Goal: Task Accomplishment & Management: Manage account settings

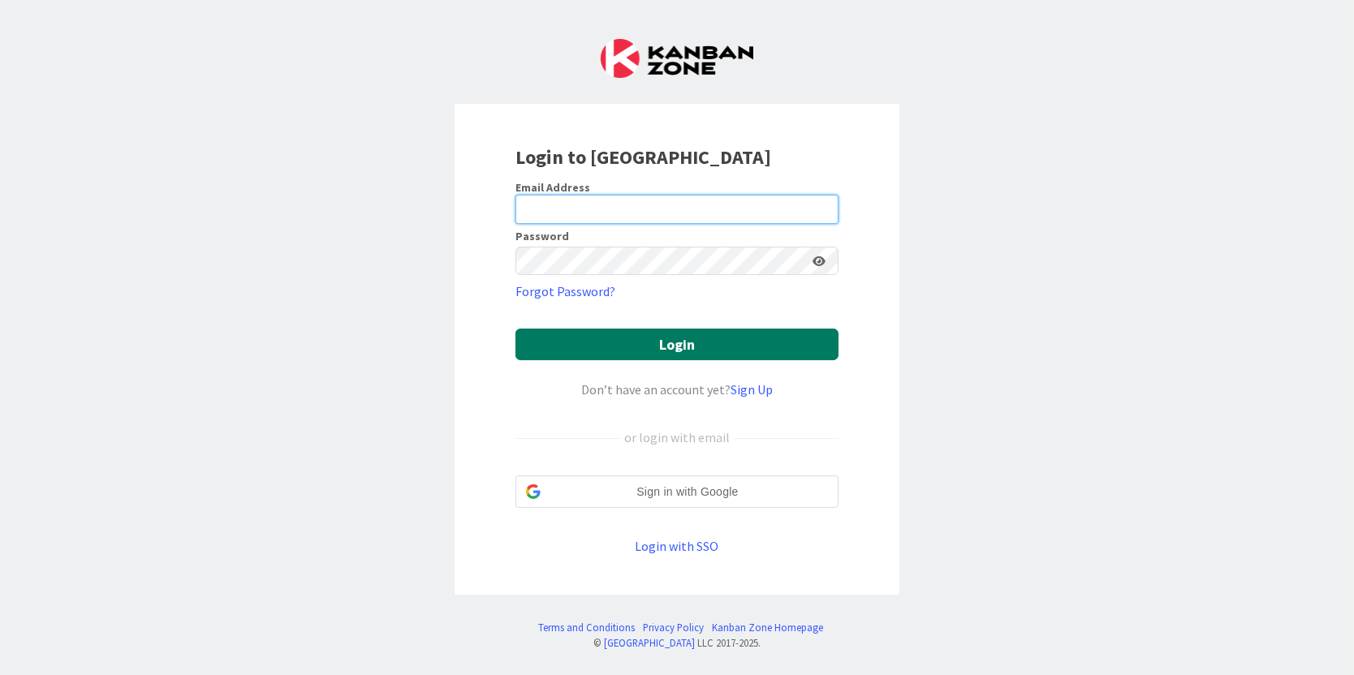
type input "[PERSON_NAME][EMAIL_ADDRESS][PERSON_NAME][DOMAIN_NAME]"
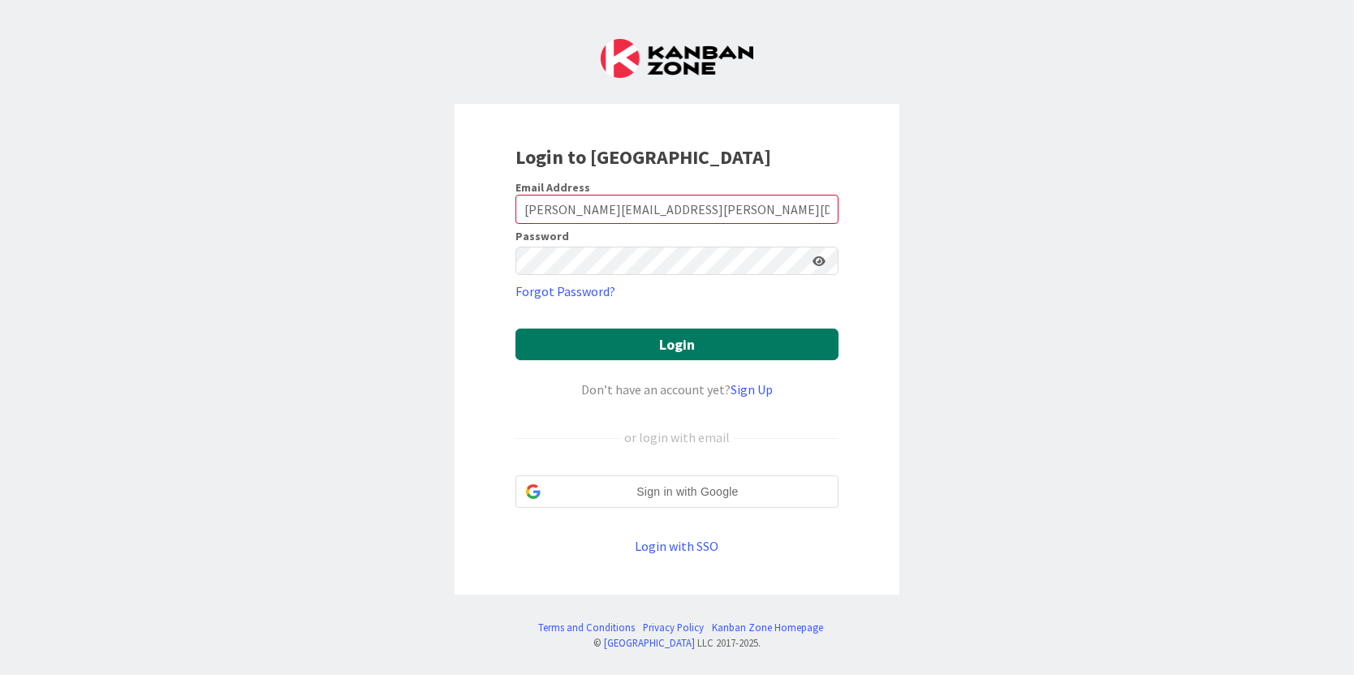
click at [633, 357] on button "Login" at bounding box center [676, 345] width 323 height 32
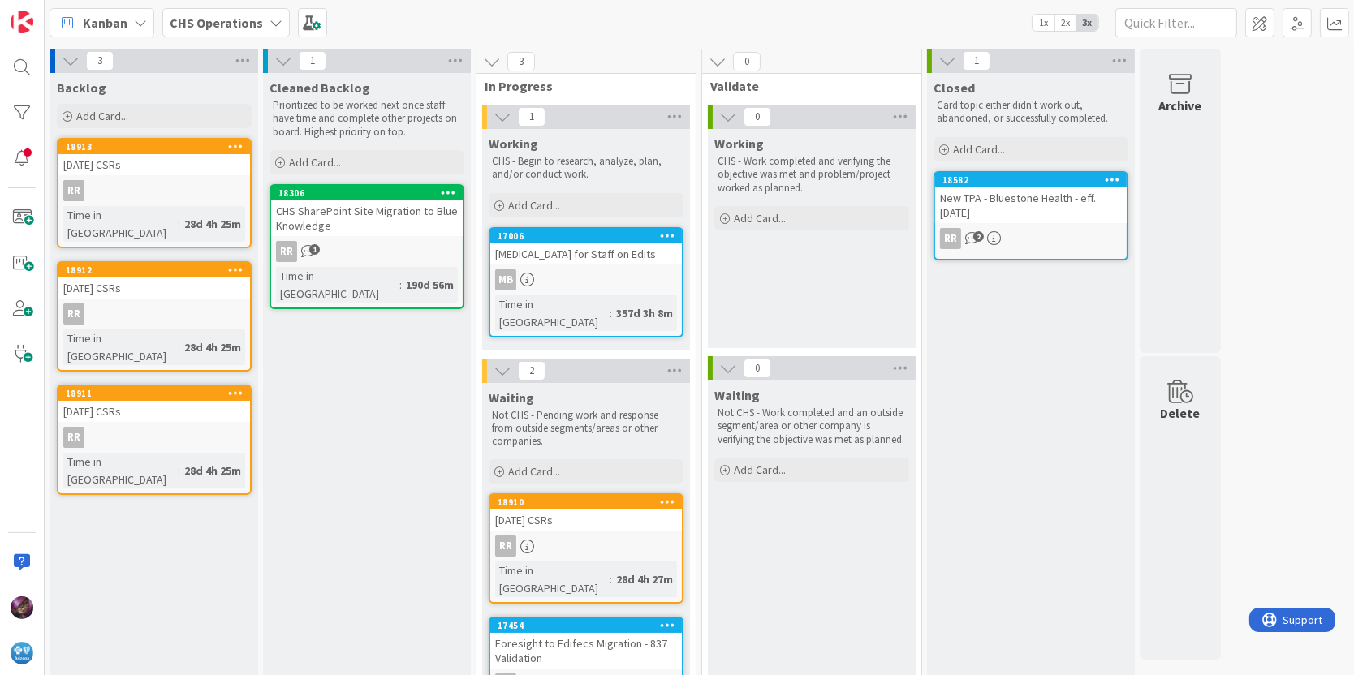
click at [213, 17] on b "CHS Operations" at bounding box center [216, 23] width 93 height 16
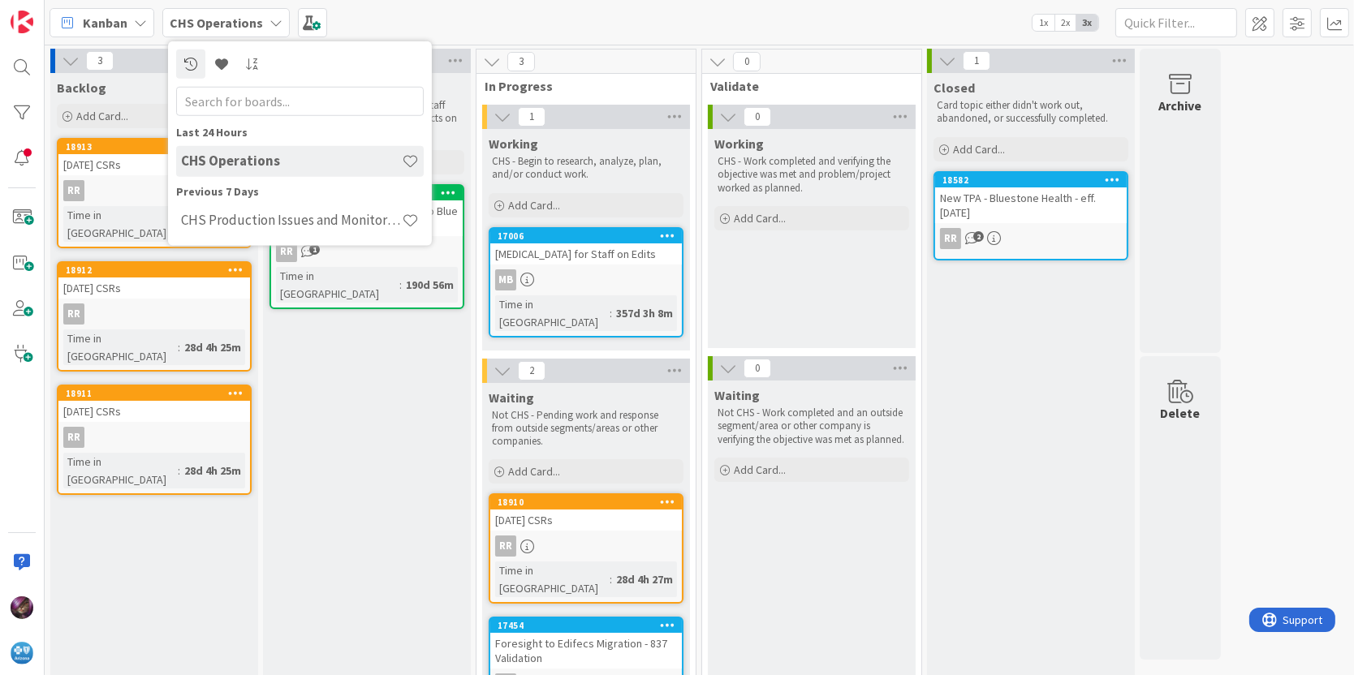
click at [217, 226] on h4 "CHS Production Issues and Monitoring" at bounding box center [291, 220] width 221 height 16
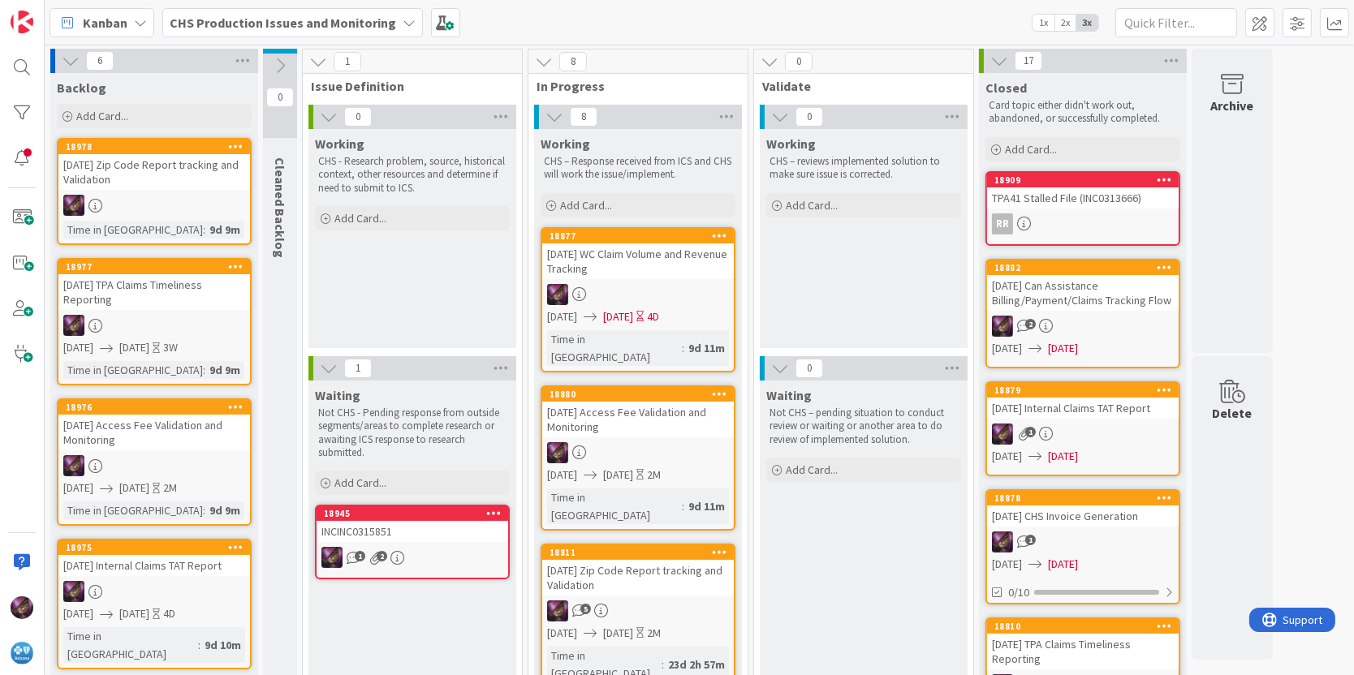
click at [593, 249] on div "[DATE] WC Claim Volume and Revenue Tracking" at bounding box center [638, 262] width 192 height 36
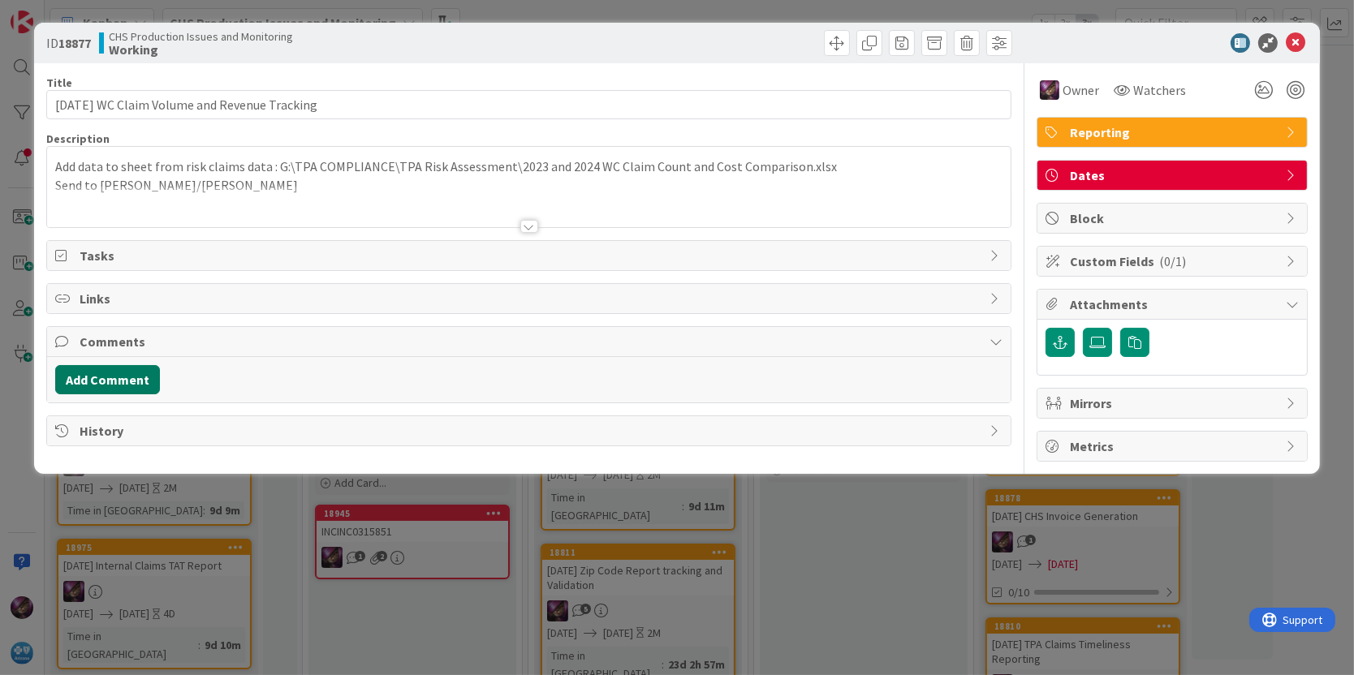
click at [129, 379] on button "Add Comment" at bounding box center [107, 379] width 105 height 29
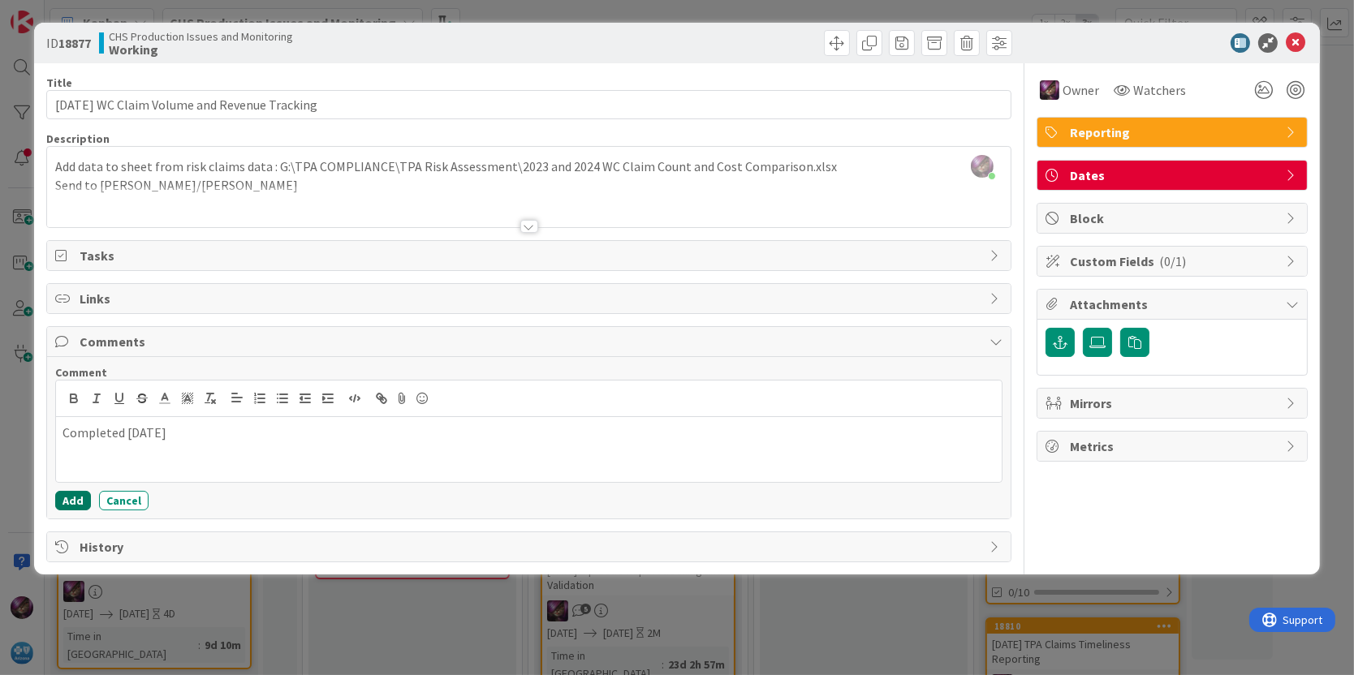
click at [79, 501] on button "Add" at bounding box center [73, 500] width 36 height 19
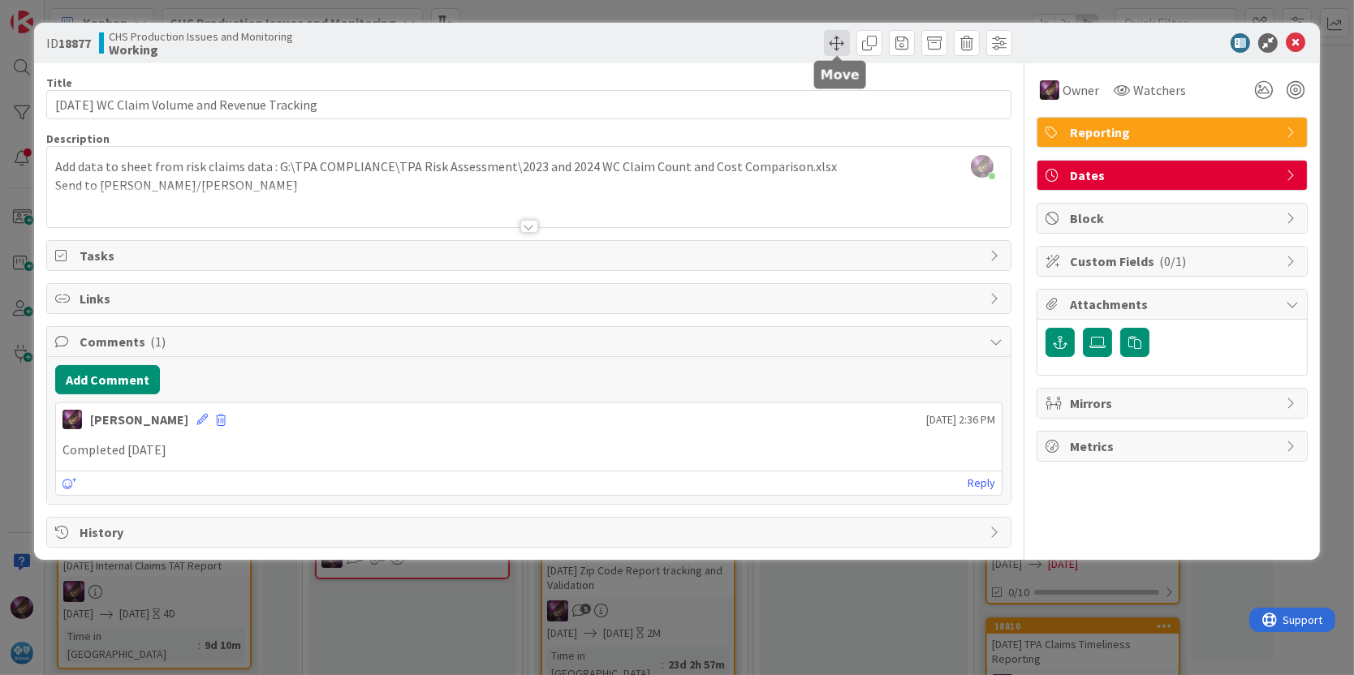
click at [836, 42] on span at bounding box center [837, 43] width 26 height 26
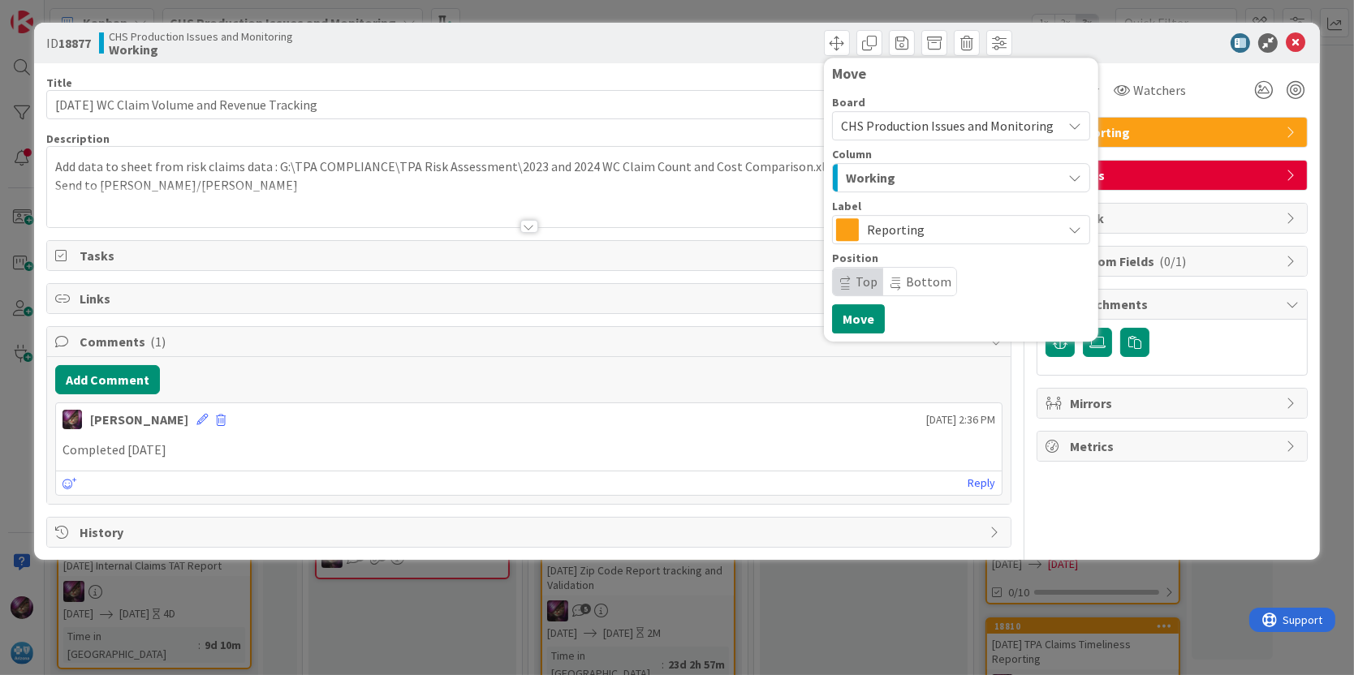
click at [877, 180] on span "Working" at bounding box center [871, 177] width 50 height 21
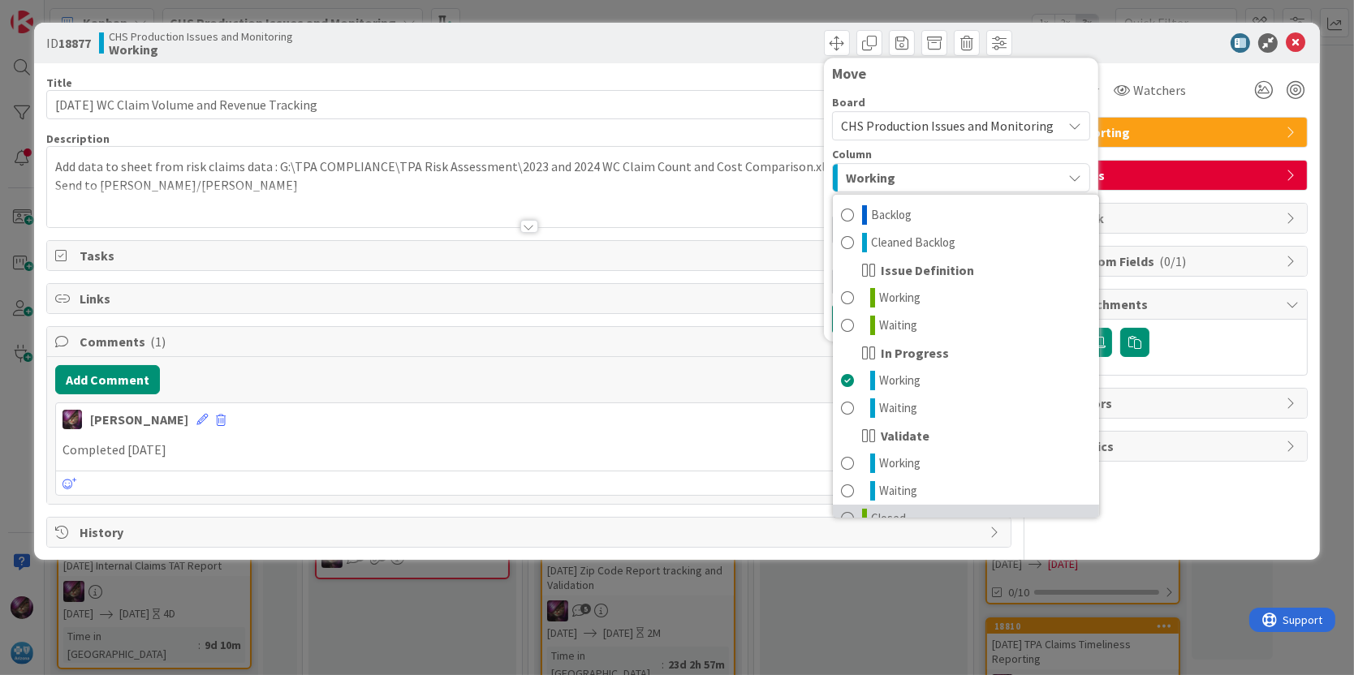
click at [853, 511] on span at bounding box center [847, 518] width 13 height 19
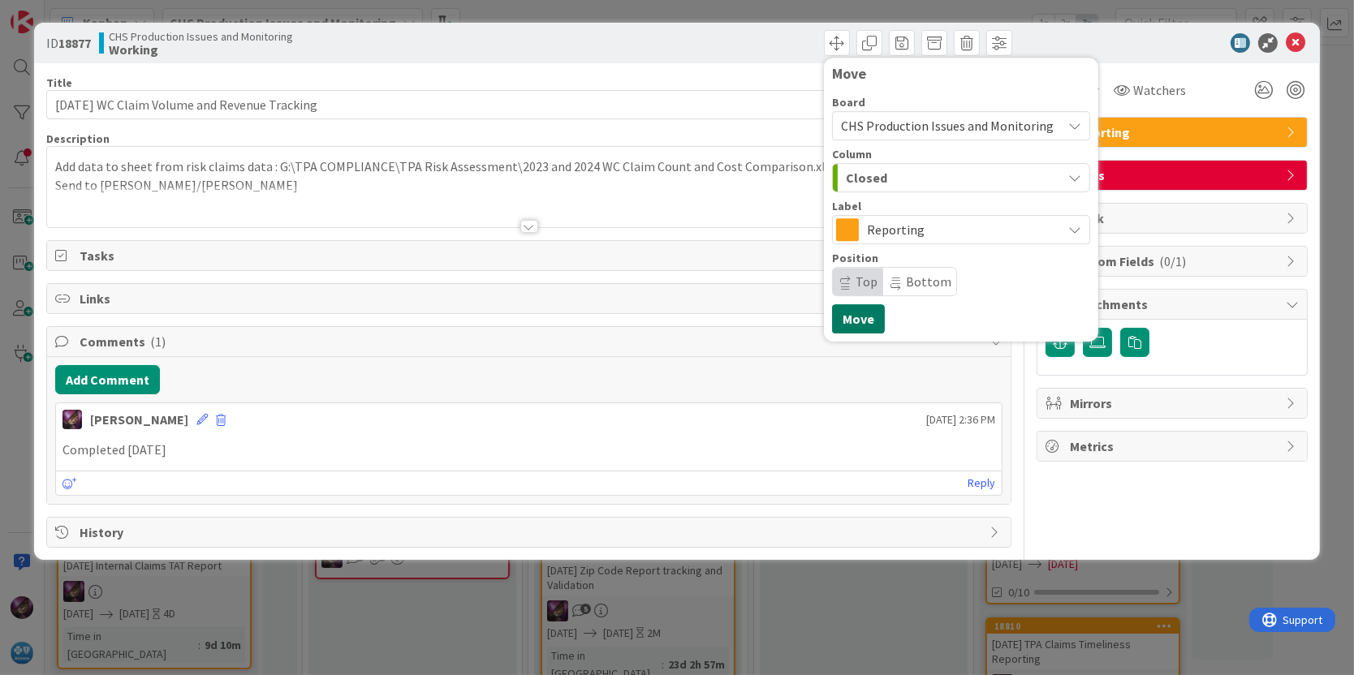
click at [879, 325] on button "Move" at bounding box center [858, 318] width 53 height 29
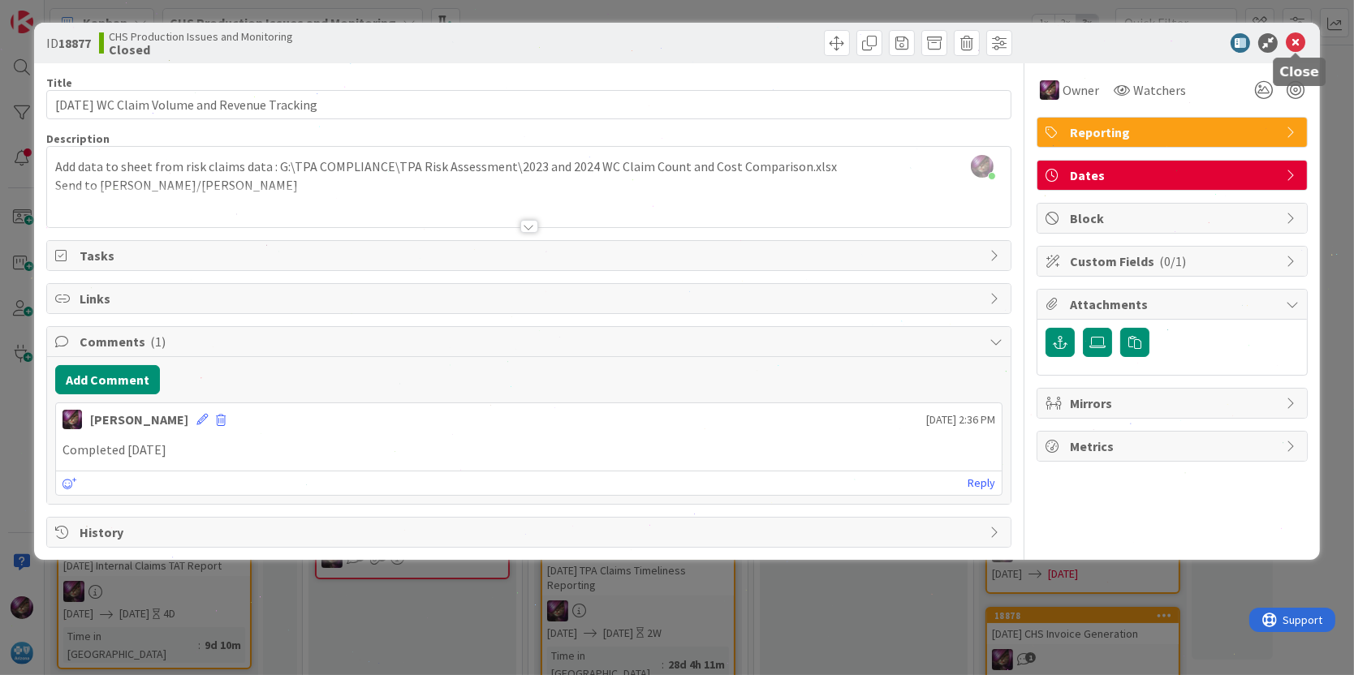
click at [1303, 44] on icon at bounding box center [1295, 42] width 19 height 19
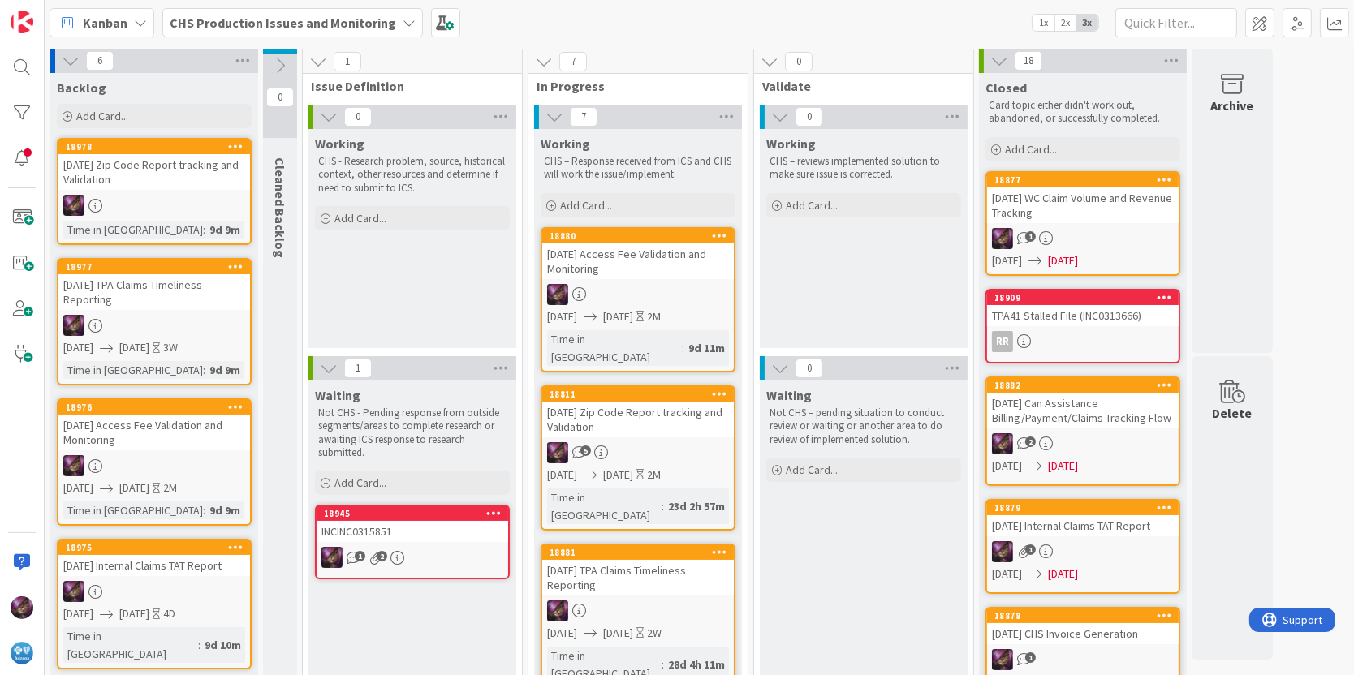
click at [579, 560] on div "[DATE] TPA Claims Timeliness Reporting" at bounding box center [638, 578] width 192 height 36
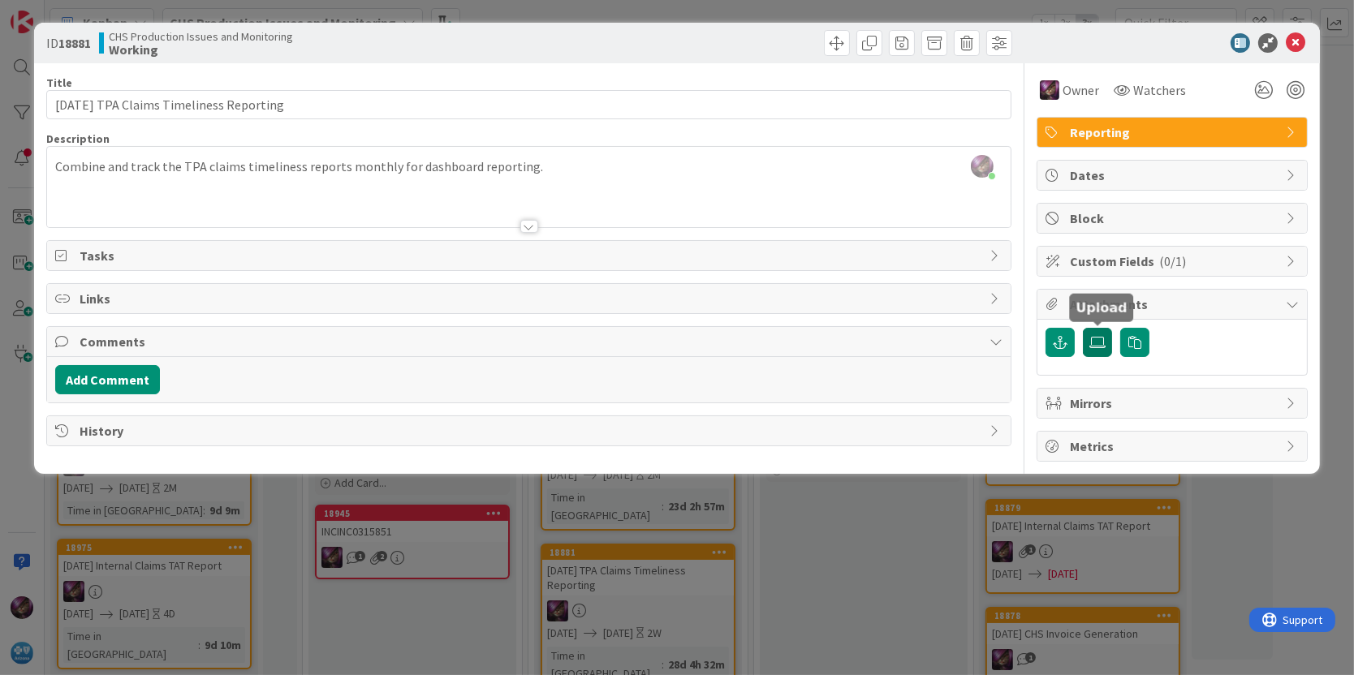
click at [1090, 336] on icon at bounding box center [1097, 342] width 16 height 13
click at [1083, 328] on input "file" at bounding box center [1083, 328] width 0 height 0
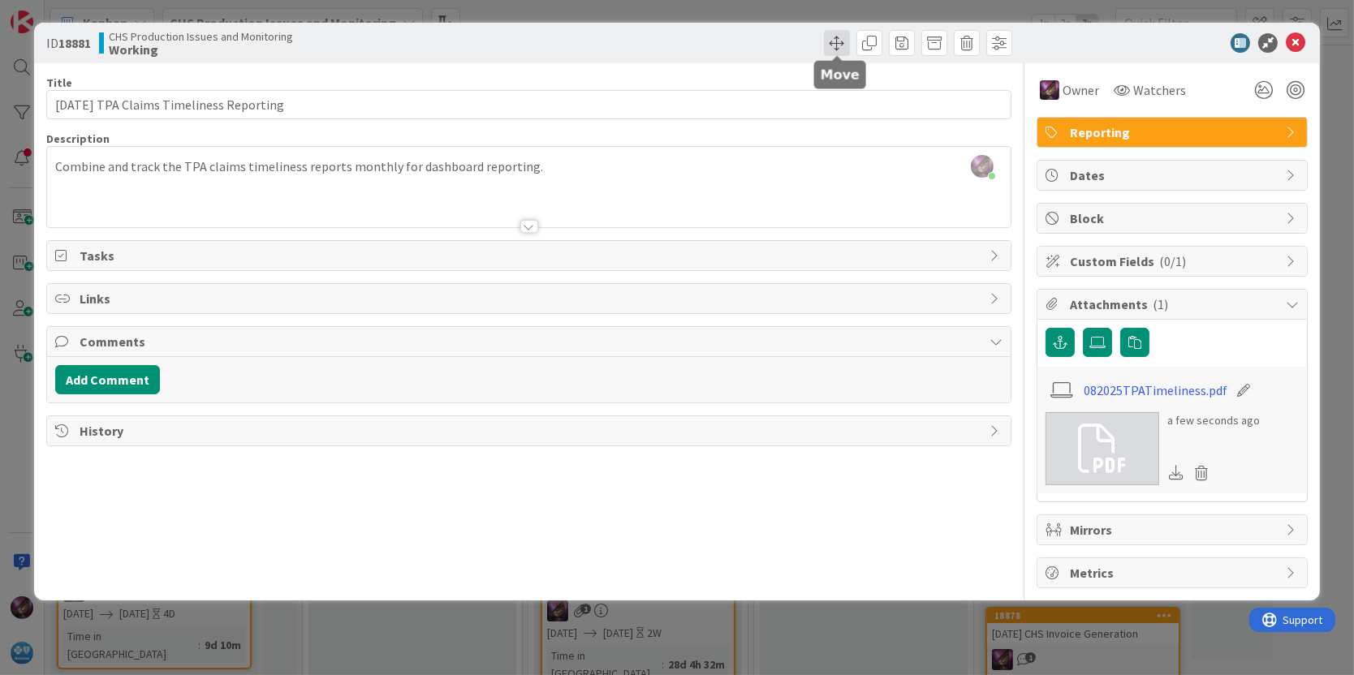
click at [835, 35] on span at bounding box center [837, 43] width 26 height 26
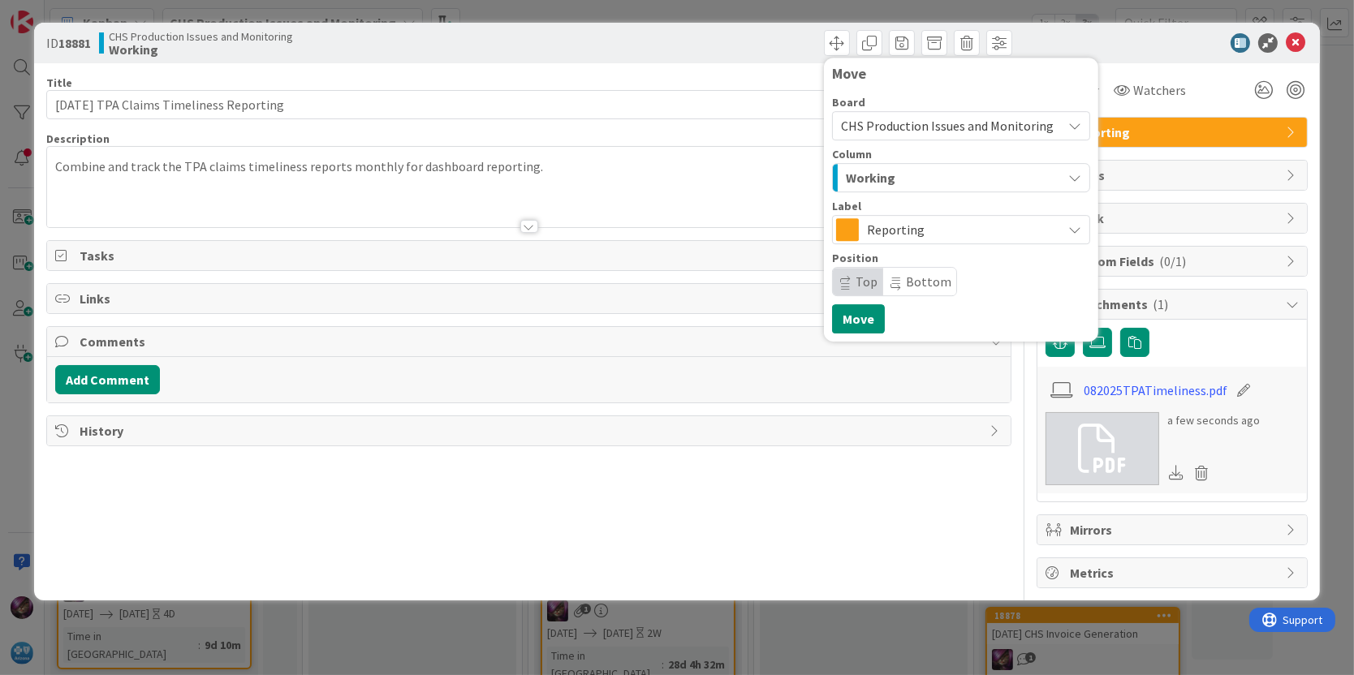
click at [877, 189] on div "Working" at bounding box center [952, 178] width 220 height 26
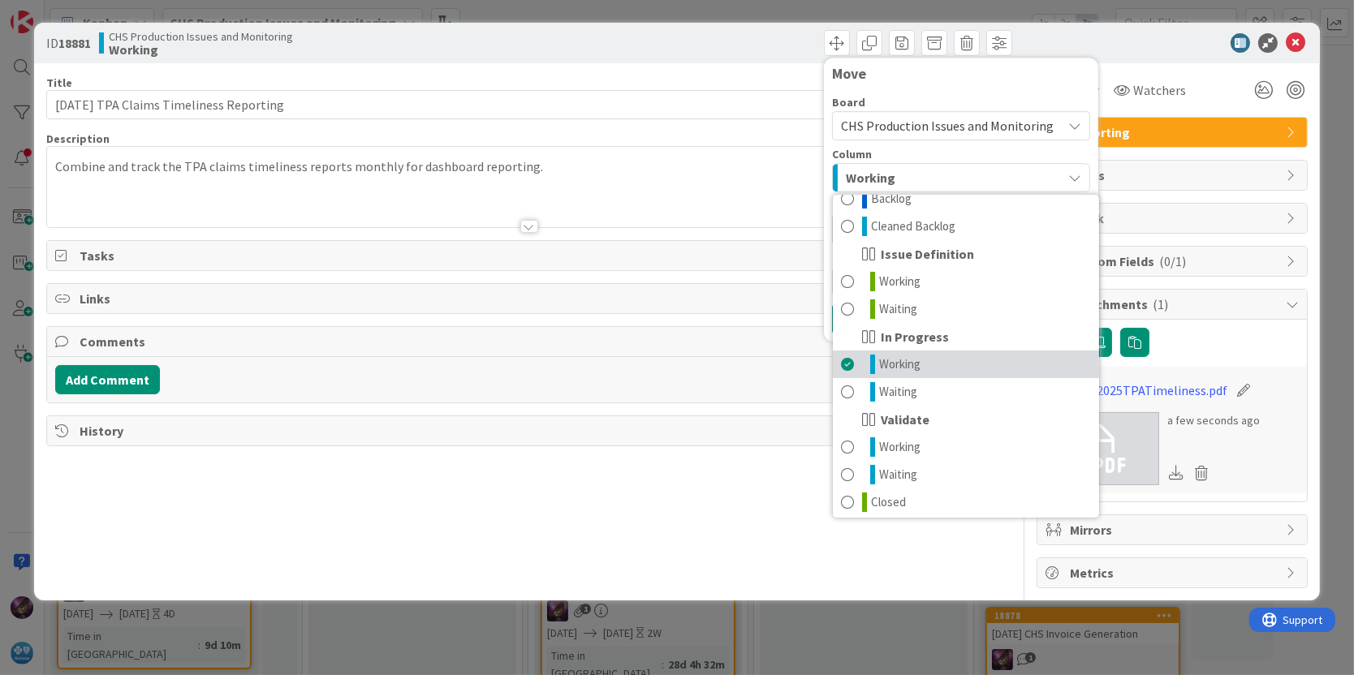
scroll to position [20, 0]
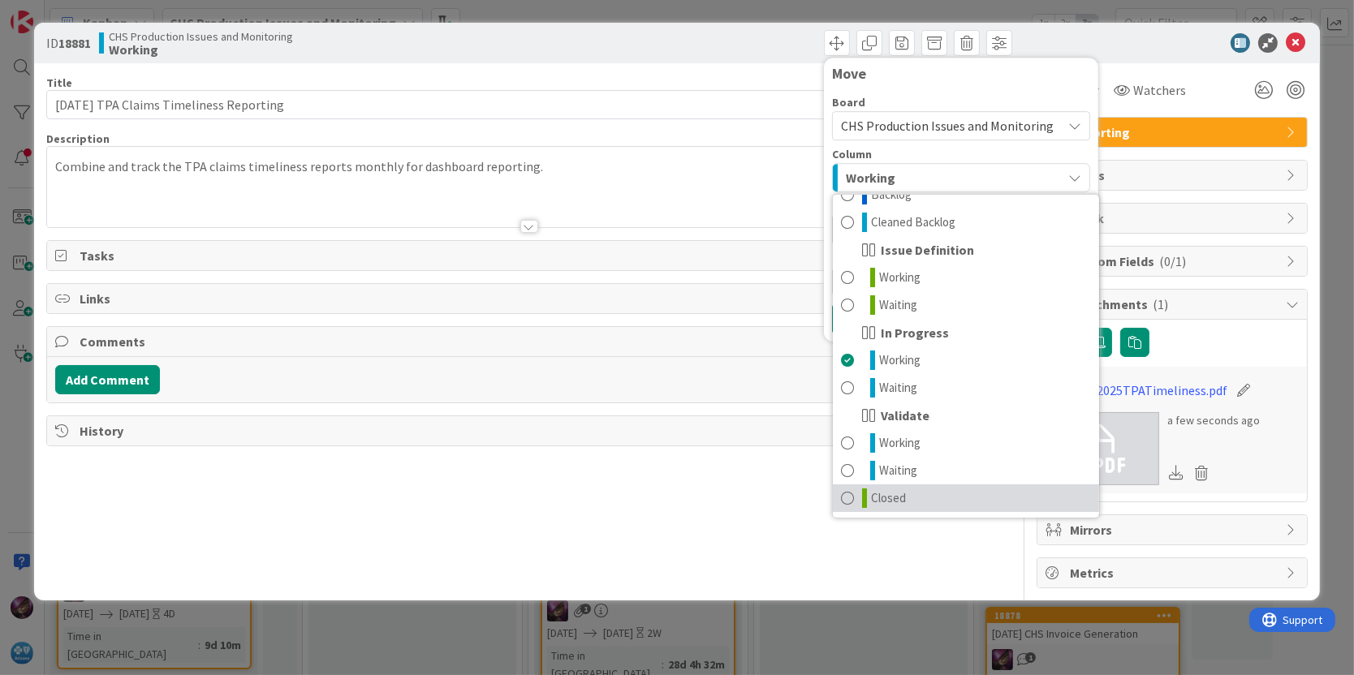
click at [865, 498] on icon at bounding box center [864, 498] width 5 height 19
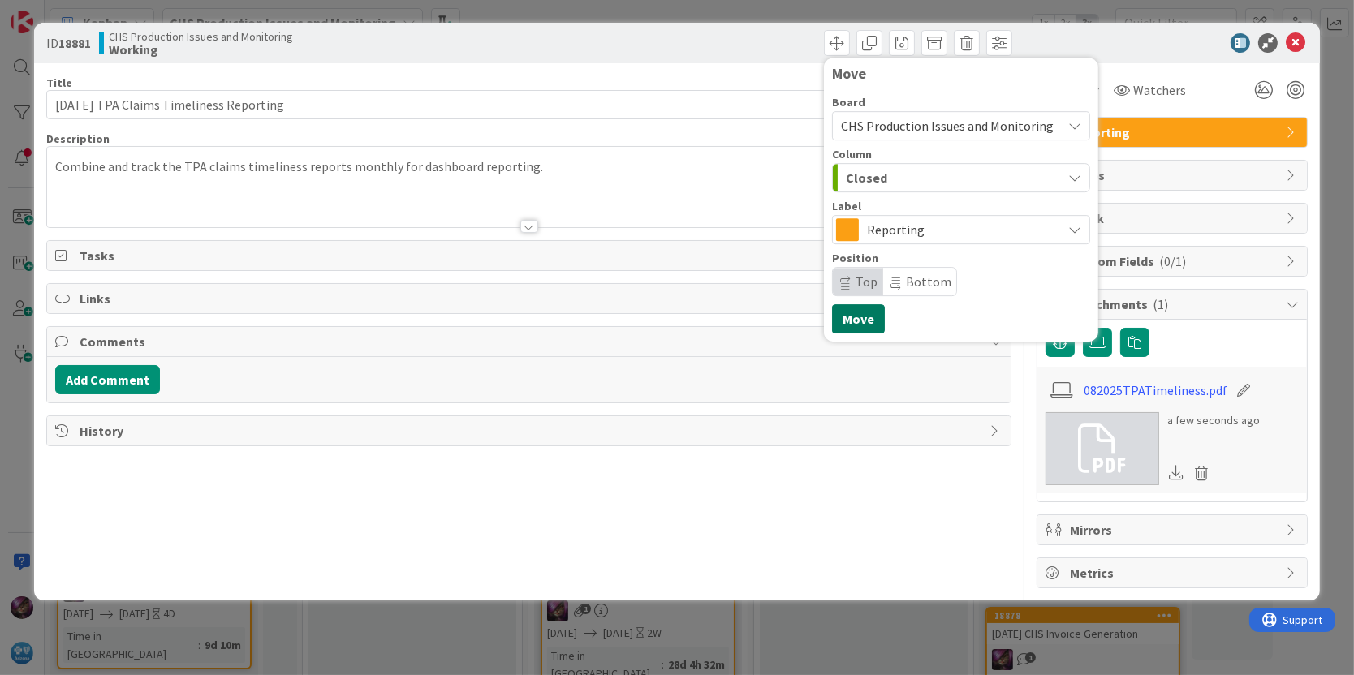
click at [851, 320] on button "Move" at bounding box center [858, 318] width 53 height 29
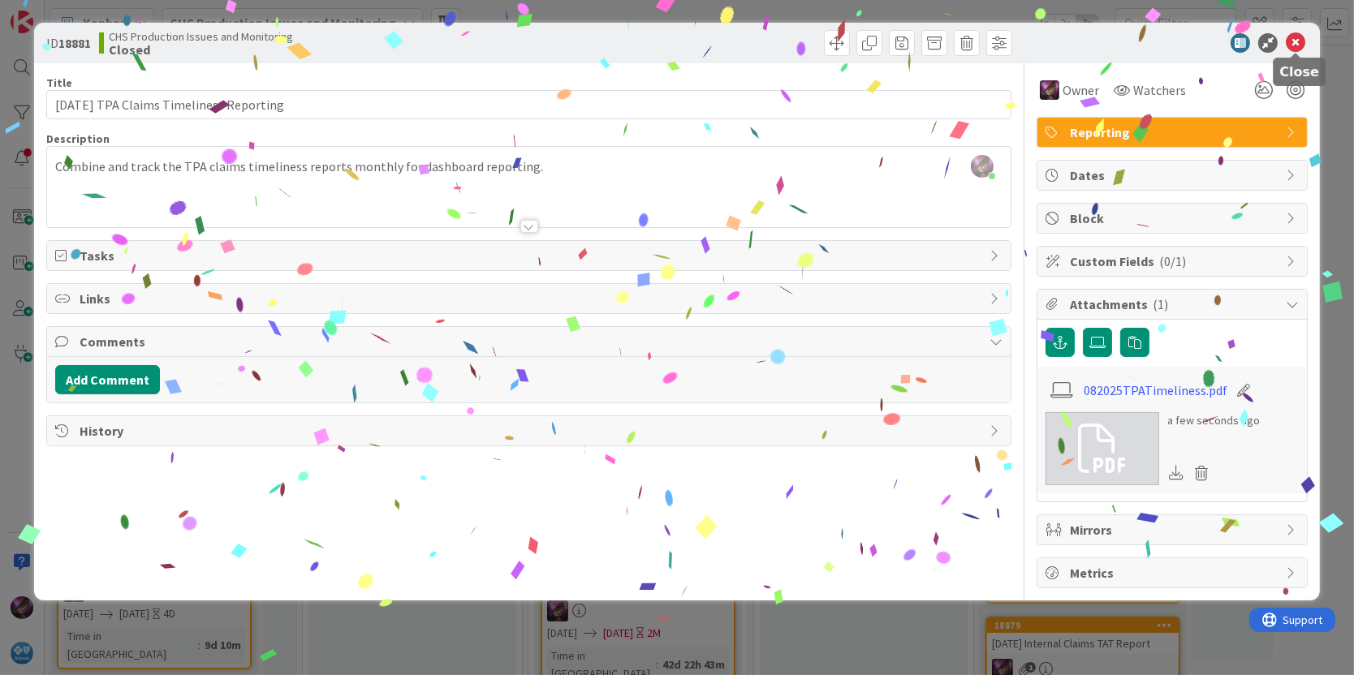
click at [1303, 41] on icon at bounding box center [1295, 42] width 19 height 19
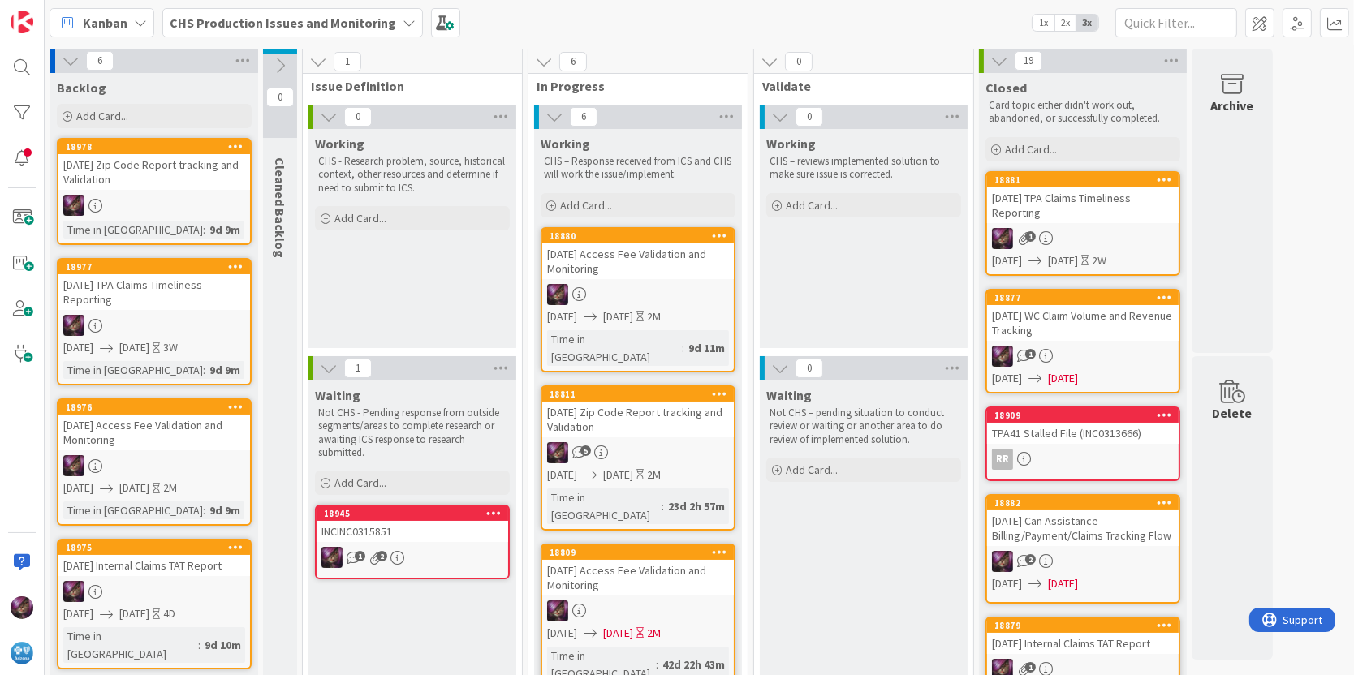
click at [380, 528] on div "INCINC0315851" at bounding box center [413, 531] width 192 height 21
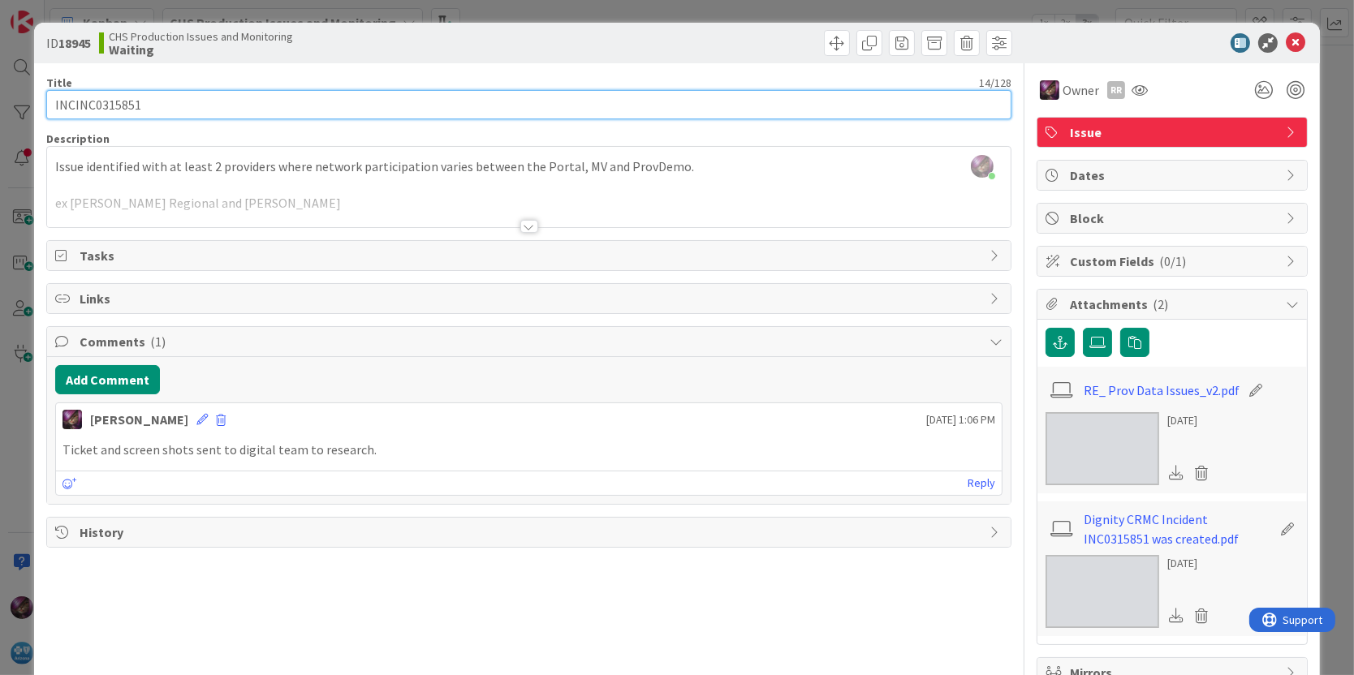
drag, startPoint x: 71, startPoint y: 100, endPoint x: 1, endPoint y: 107, distance: 70.2
click at [1, 107] on div "ID 18945 CHS Production Issues and Monitoring Waiting Title 14 / 128 INCINC0315…" at bounding box center [677, 337] width 1354 height 675
type input "INC0315851"
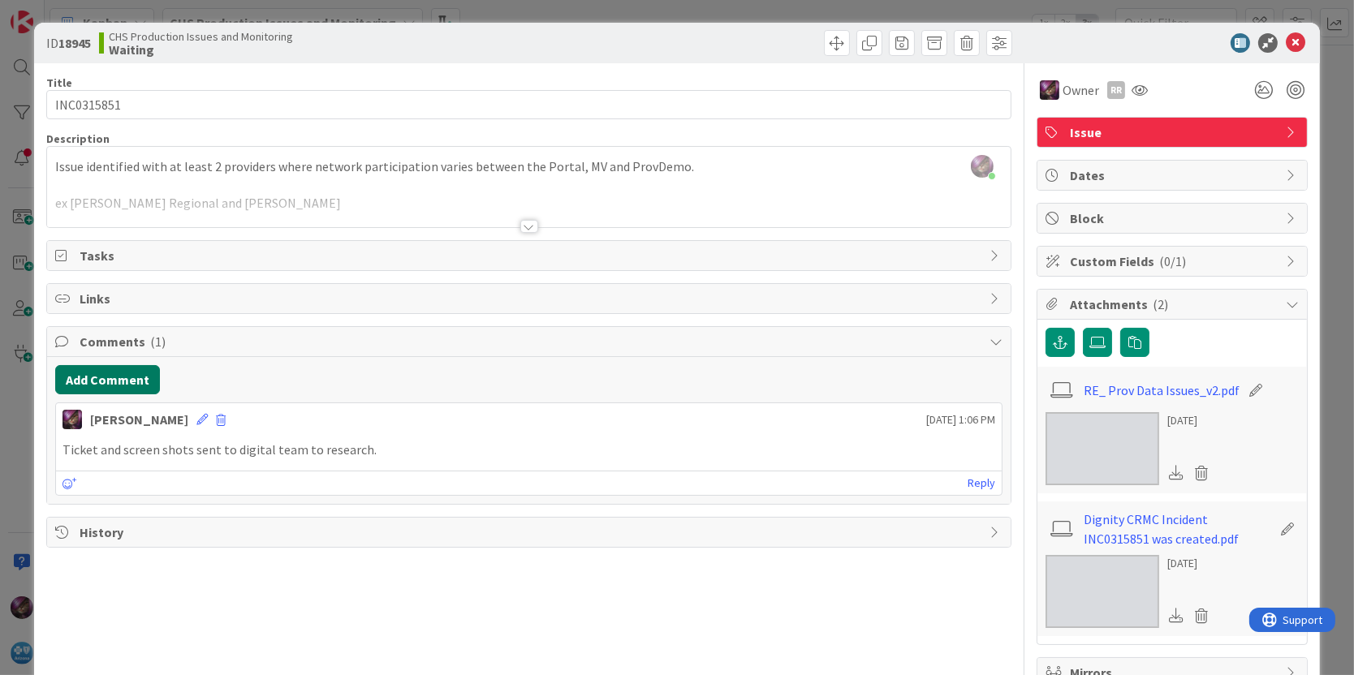
click at [104, 376] on button "Add Comment" at bounding box center [107, 379] width 105 height 29
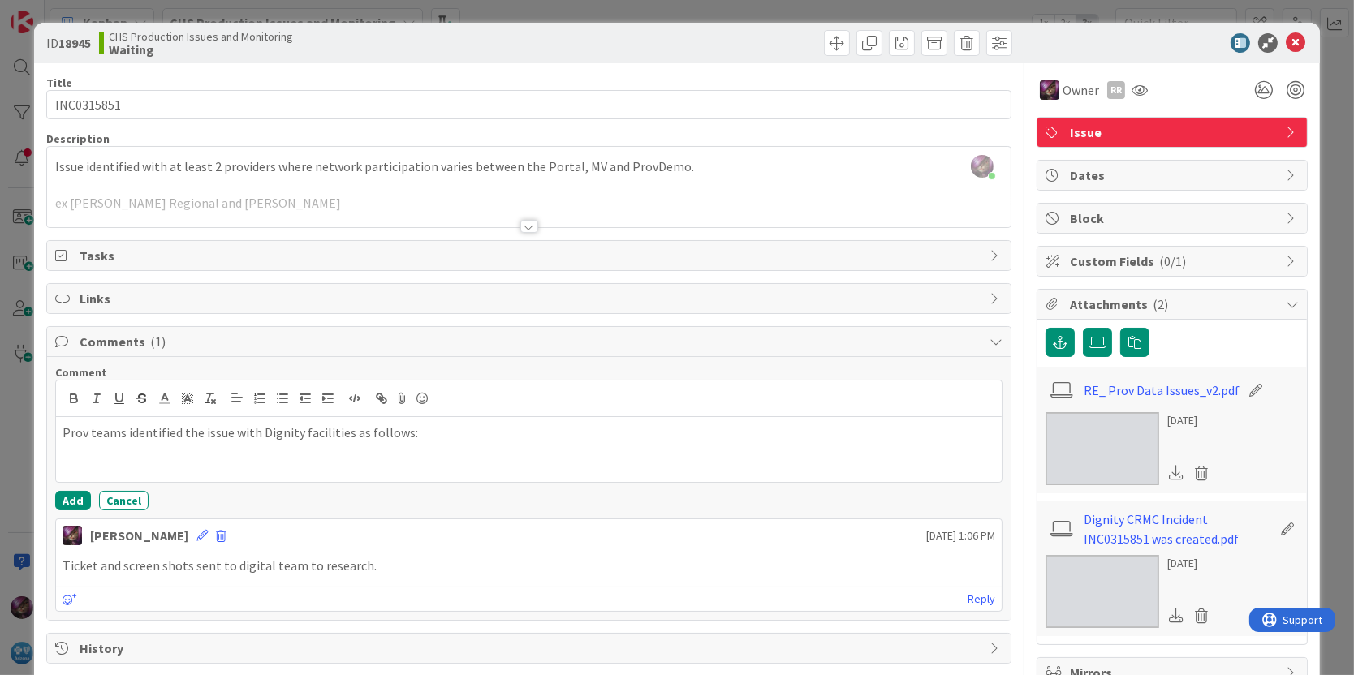
click at [340, 426] on p "Prov teams identified the issue with Dignity facilities as follows:" at bounding box center [529, 433] width 933 height 19
click at [494, 431] on p "Prov teams identified the issue with Dignity facilities/providers as follows:" at bounding box center [529, 433] width 933 height 19
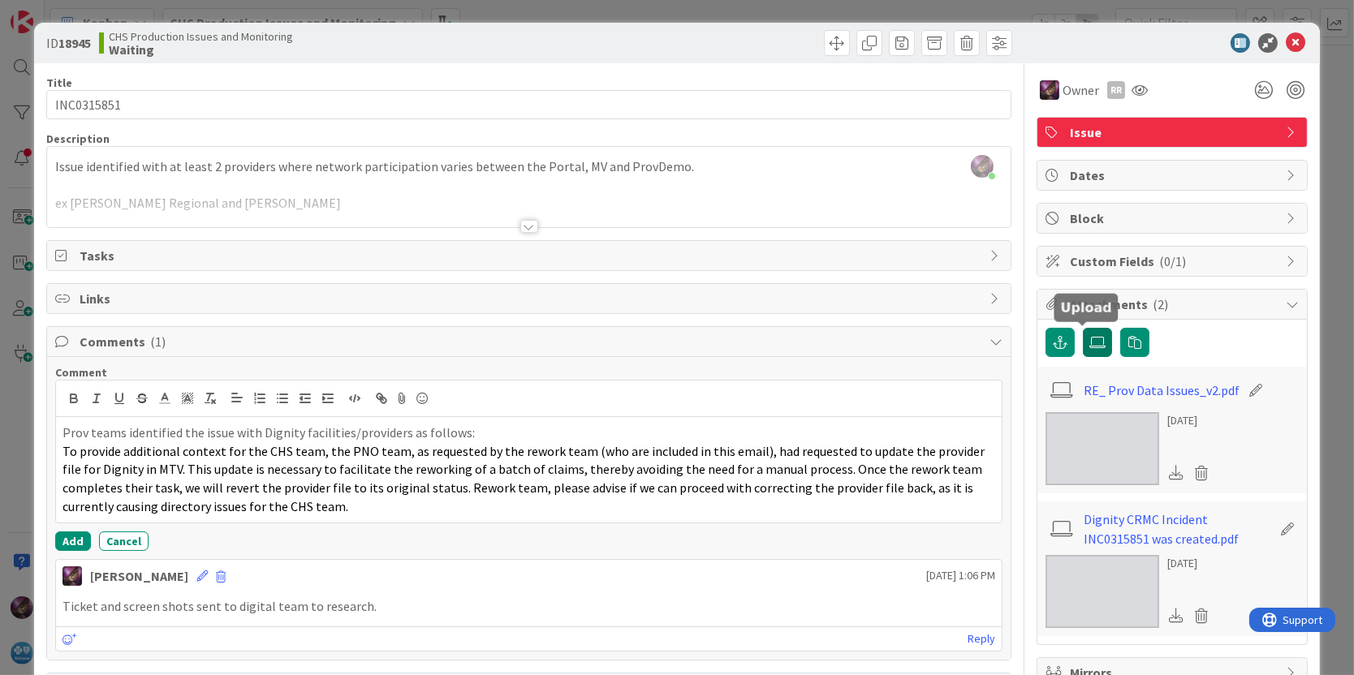
click at [1089, 343] on icon at bounding box center [1097, 342] width 16 height 13
click at [1083, 328] on input "file" at bounding box center [1083, 328] width 0 height 0
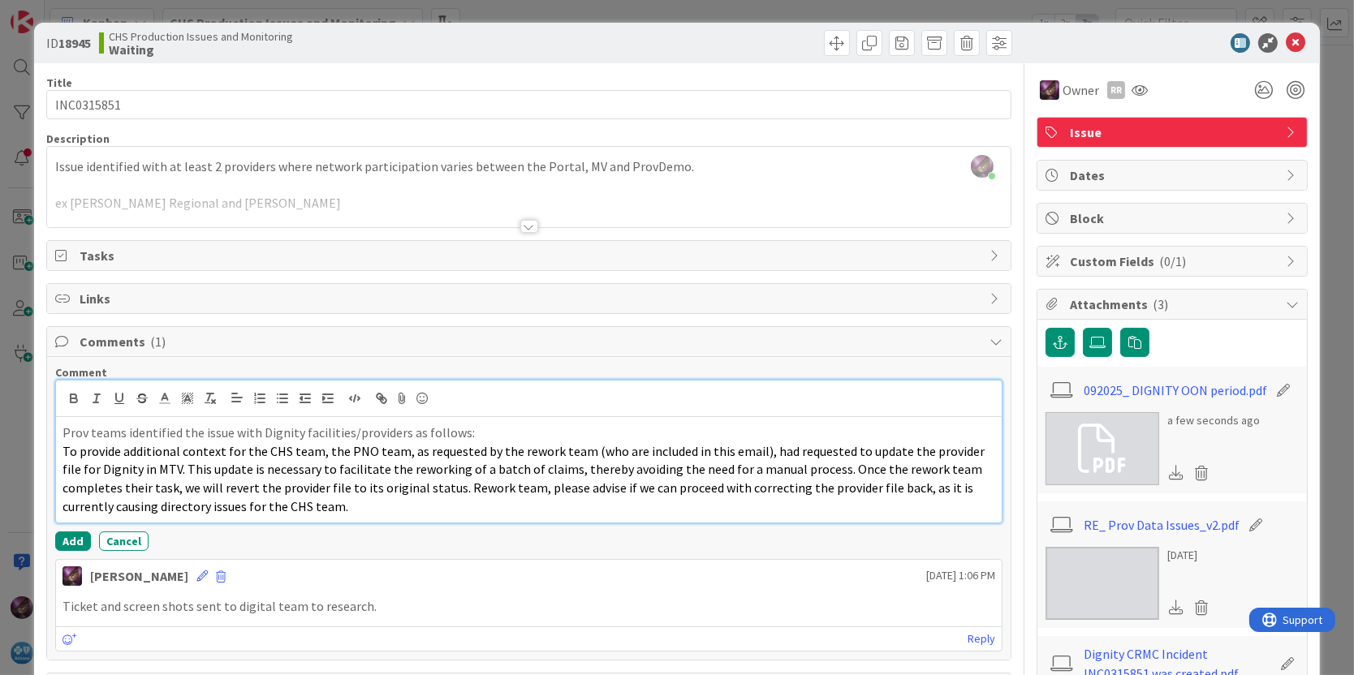
click at [349, 501] on p "To provide additional context for the CHS team, the PNO team, as requested by t…" at bounding box center [529, 479] width 933 height 74
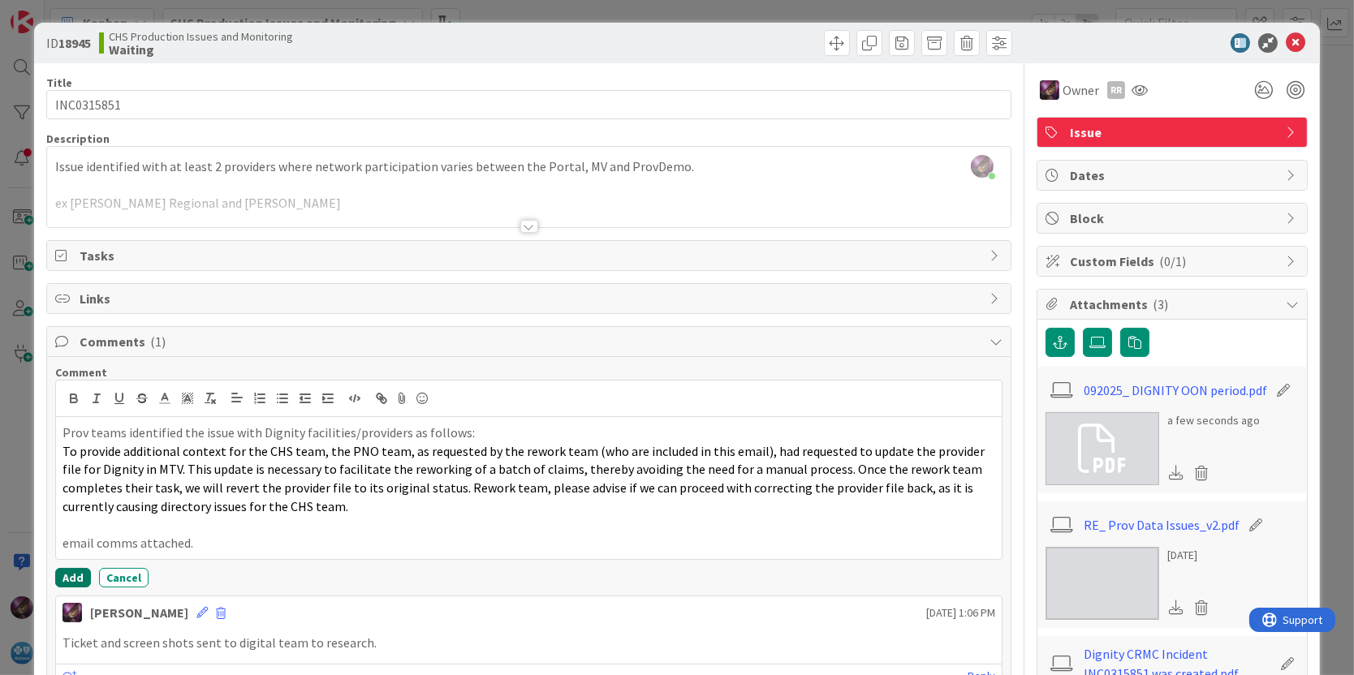
click at [75, 580] on button "Add" at bounding box center [73, 577] width 36 height 19
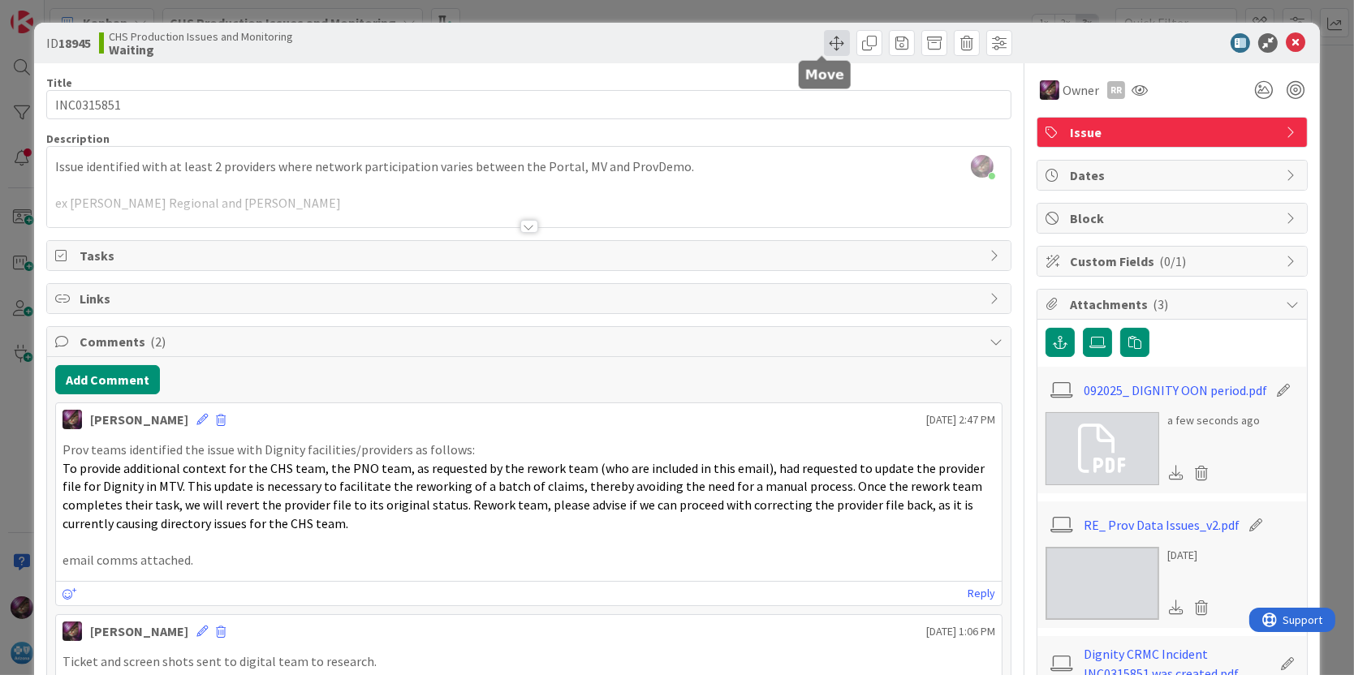
click at [825, 37] on span at bounding box center [837, 43] width 26 height 26
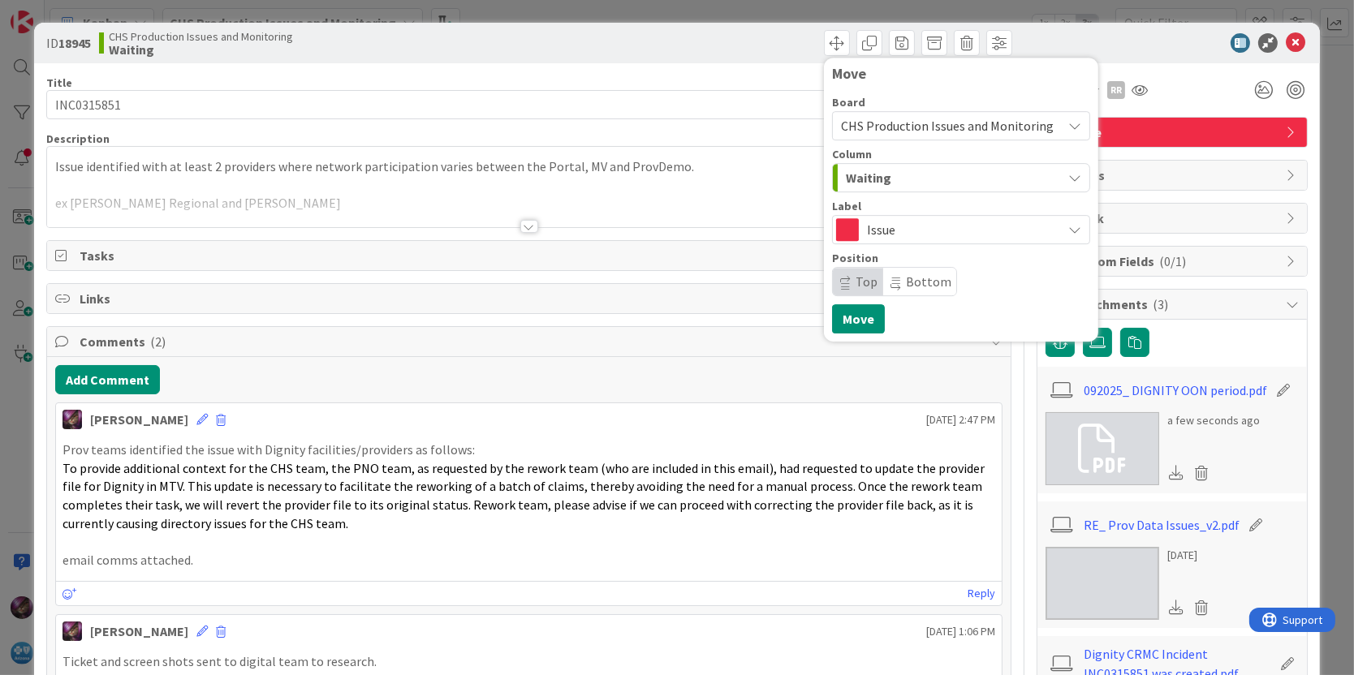
click at [873, 174] on span "Waiting" at bounding box center [868, 177] width 45 height 21
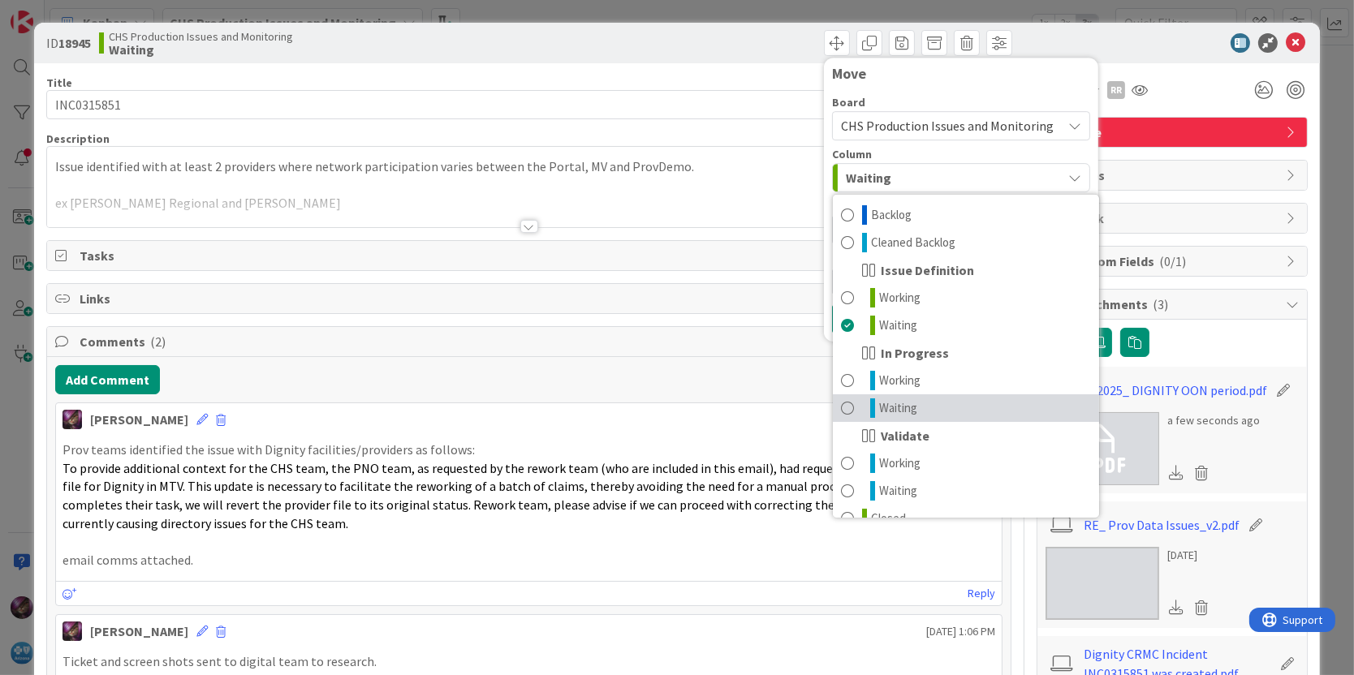
click at [879, 410] on span "Waiting" at bounding box center [898, 408] width 38 height 19
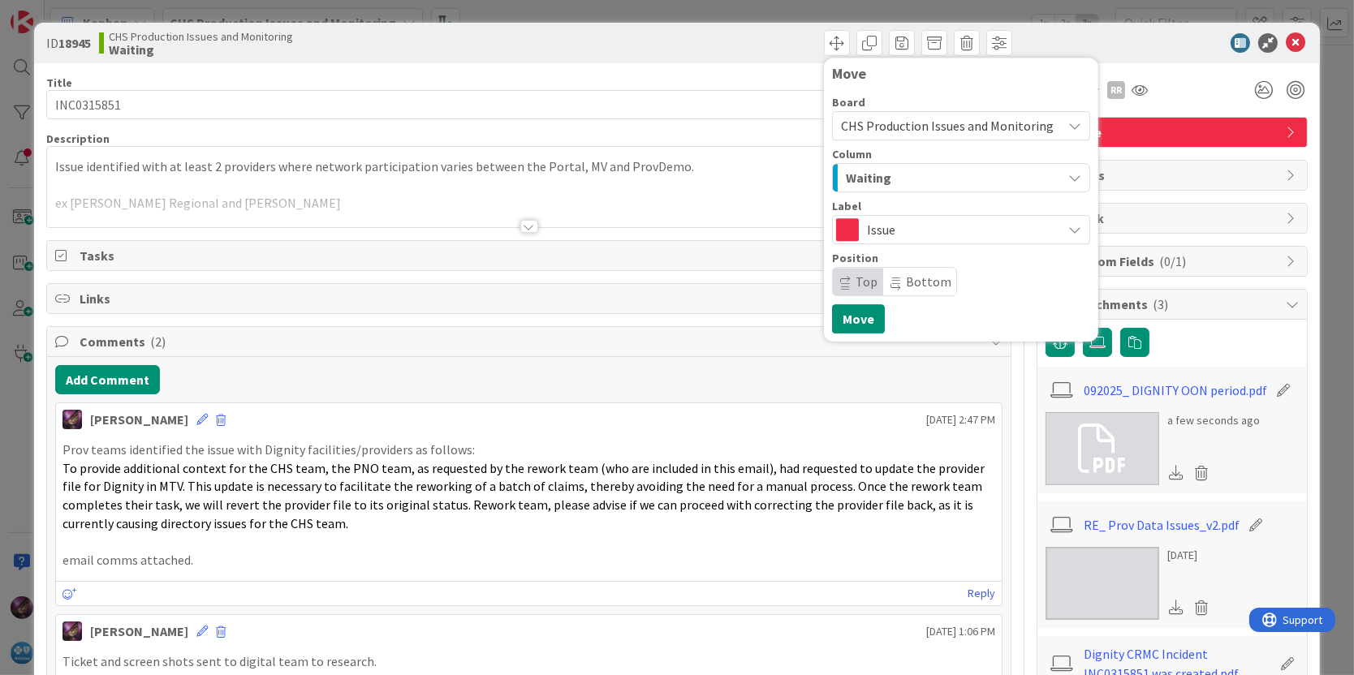
click at [856, 278] on span "Top" at bounding box center [867, 282] width 22 height 16
click at [845, 308] on button "Move" at bounding box center [858, 318] width 53 height 29
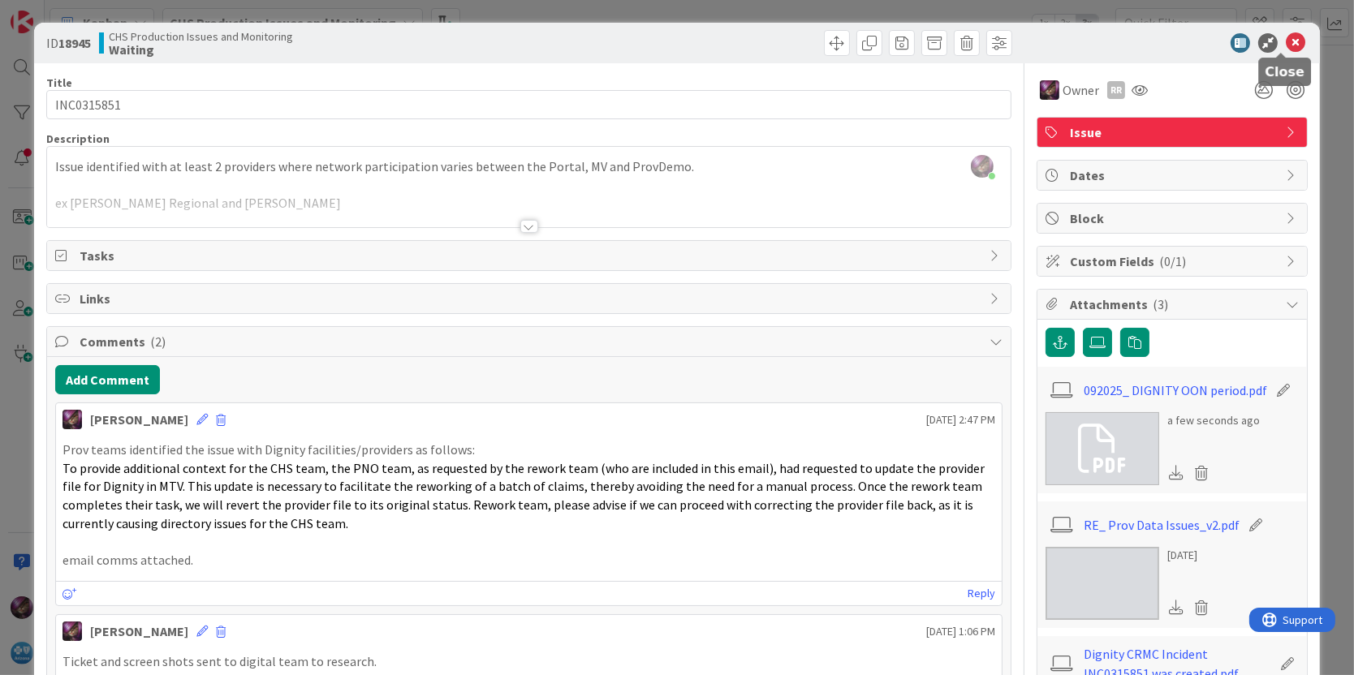
click at [1287, 48] on icon at bounding box center [1295, 42] width 19 height 19
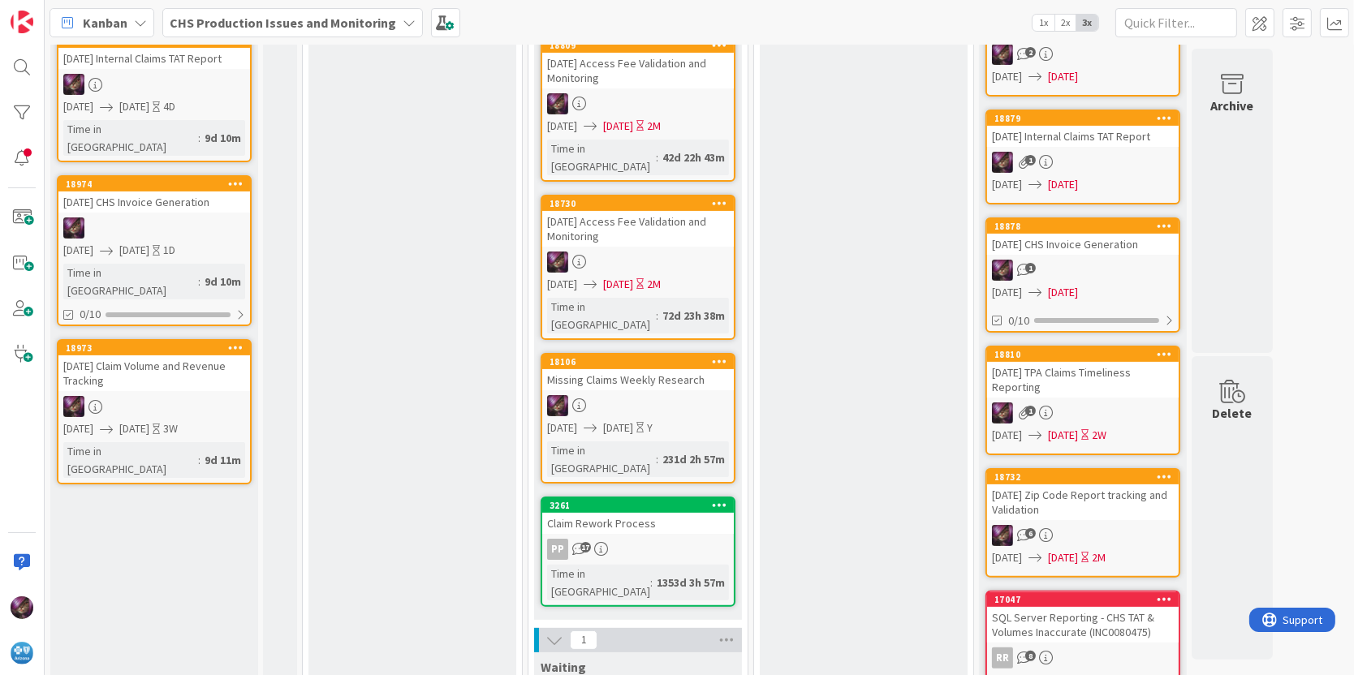
scroll to position [710, 0]
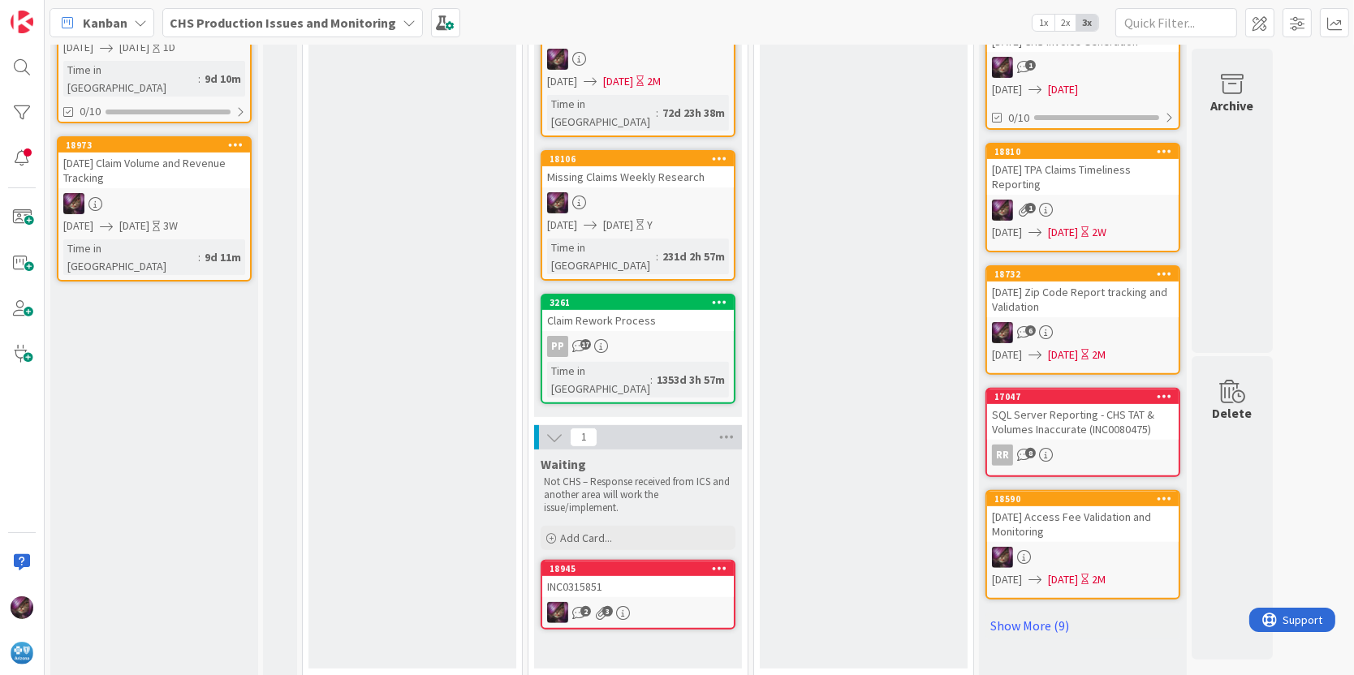
click at [598, 576] on div "INC0315851" at bounding box center [638, 586] width 192 height 21
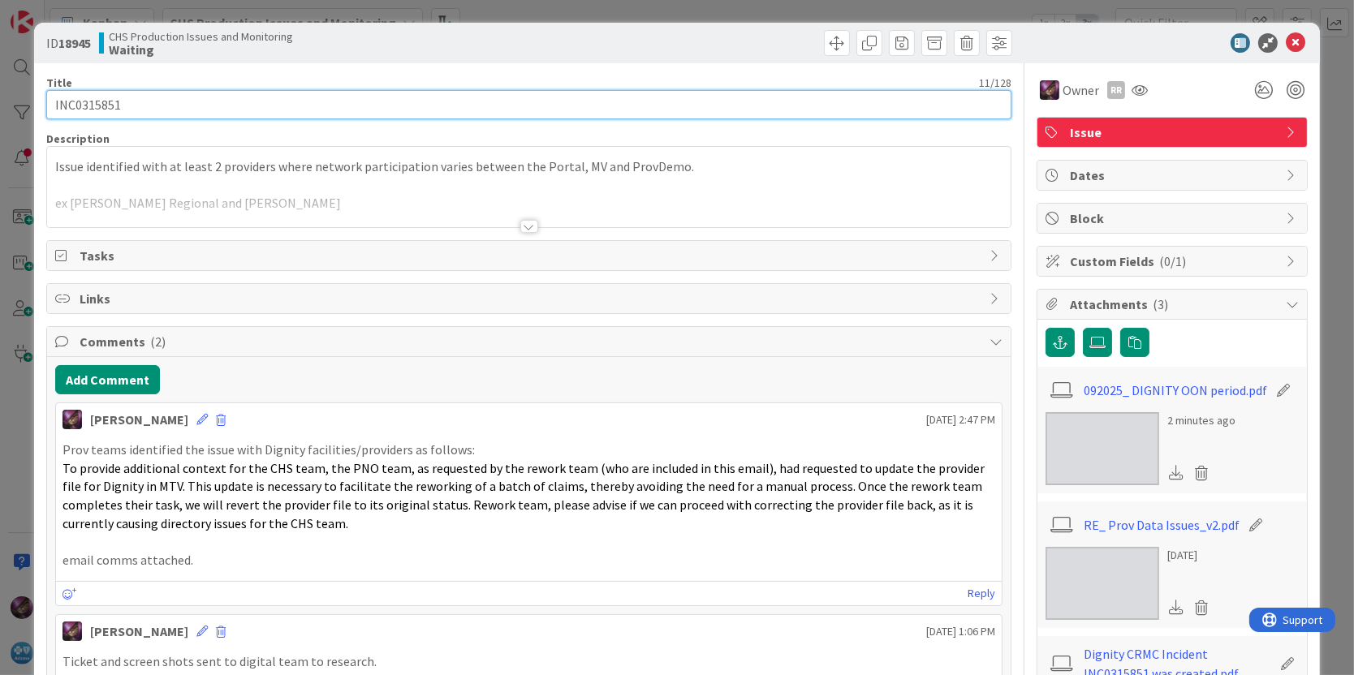
click at [172, 97] on input "INC0315851" at bounding box center [529, 104] width 966 height 29
type input "INC0315851 Dignity Facilities Displaying as PAR during non-Par period."
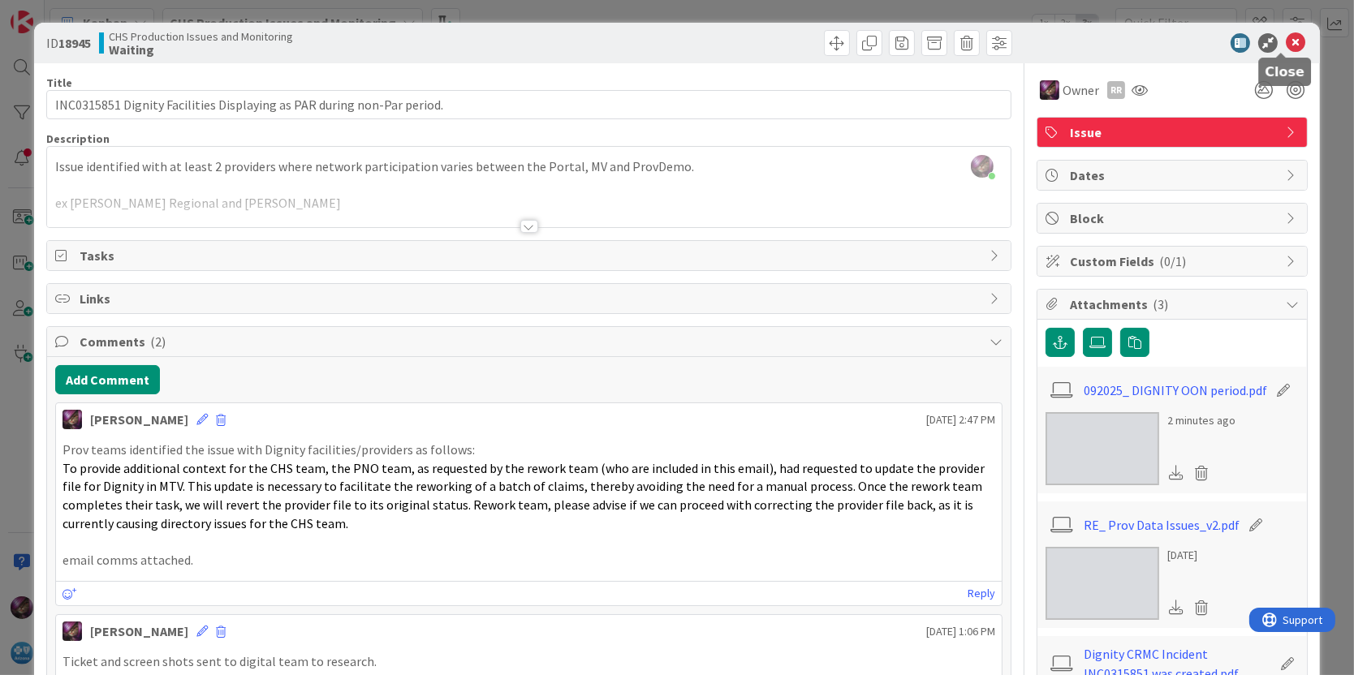
click at [1286, 40] on icon at bounding box center [1295, 42] width 19 height 19
